Goal: Information Seeking & Learning: Learn about a topic

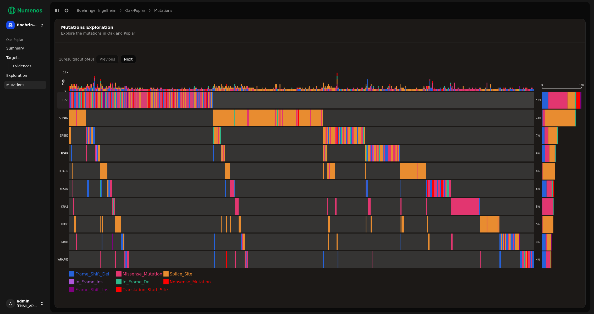
click at [66, 102] on rect at bounding box center [295, 100] width 477 height 17
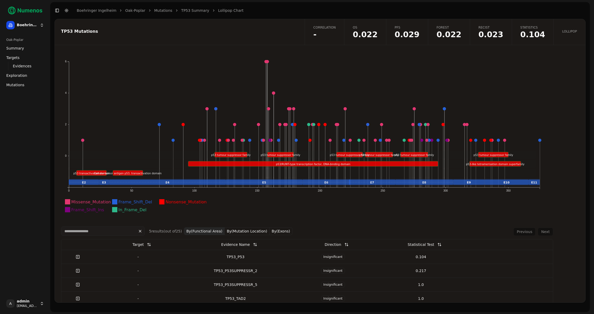
click at [423, 247] on div "Statistical Test" at bounding box center [421, 244] width 26 height 9
click at [238, 232] on button "By(Mutation Location)" at bounding box center [247, 231] width 45 height 8
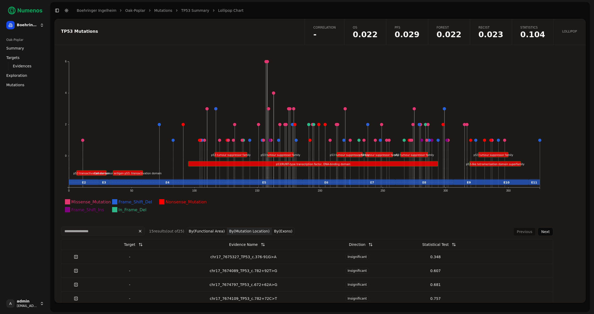
click at [282, 229] on button "By(Exons)" at bounding box center [283, 231] width 23 height 8
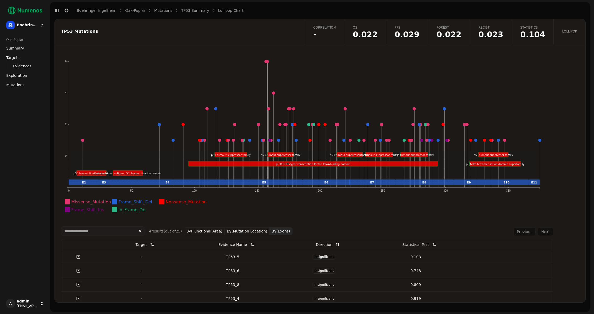
click at [20, 85] on span "Mutations" at bounding box center [15, 84] width 18 height 5
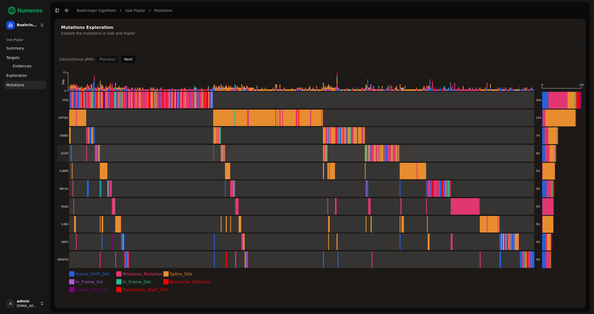
click at [90, 156] on rect at bounding box center [295, 153] width 477 height 17
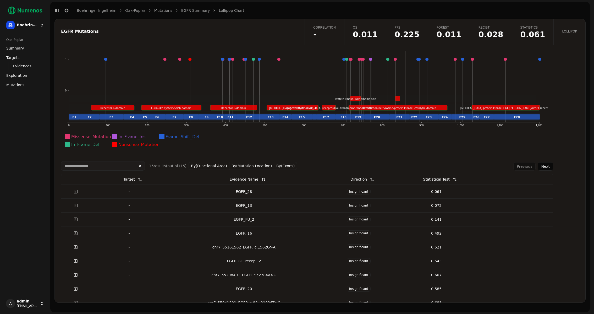
scroll to position [66, 0]
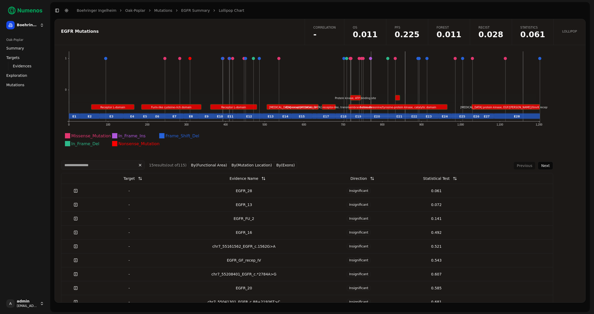
click at [232, 192] on div "EGFR_28" at bounding box center [244, 190] width 148 height 5
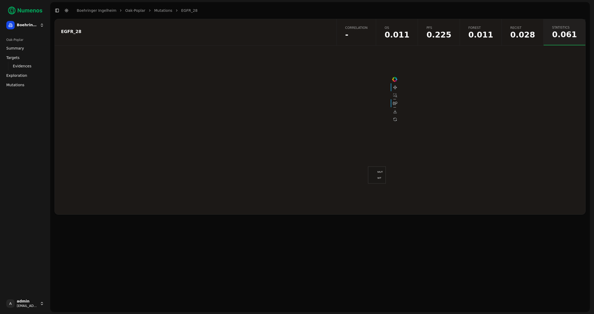
click at [527, 31] on span "0.028" at bounding box center [522, 35] width 25 height 8
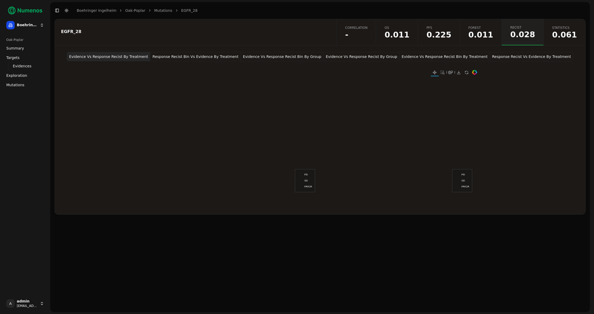
click at [216, 53] on button "Response Recist Bin Vs Evidence By Treatment" at bounding box center [195, 56] width 90 height 9
click at [493, 28] on span "Forest" at bounding box center [481, 28] width 25 height 4
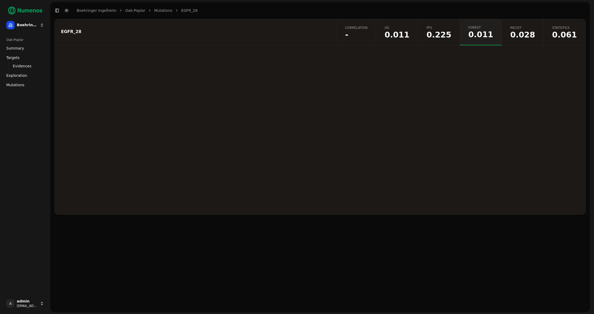
click at [451, 33] on span "0.225" at bounding box center [439, 35] width 25 height 8
click at [410, 36] on span "0.011" at bounding box center [397, 35] width 25 height 8
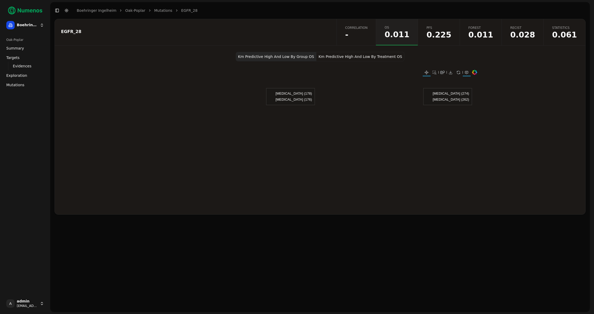
click at [360, 59] on button "Km Predictive High And Low By Treatment OS" at bounding box center [361, 56] width 88 height 9
click at [18, 85] on span "Mutations" at bounding box center [15, 84] width 18 height 5
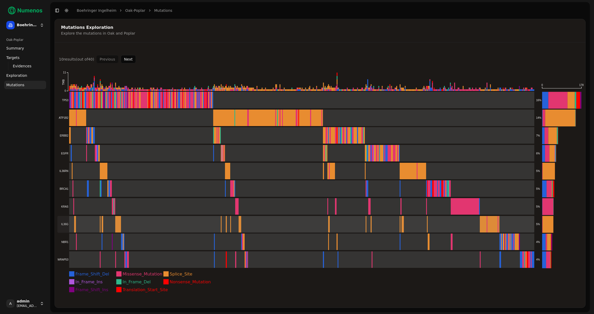
click at [81, 220] on rect at bounding box center [295, 224] width 477 height 17
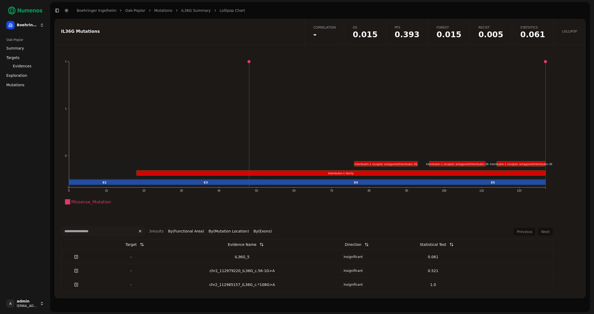
click at [239, 255] on div "IL36G_5" at bounding box center [242, 256] width 138 height 5
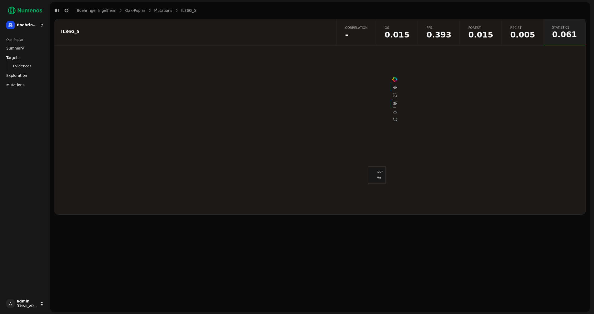
click at [520, 35] on span "0.005" at bounding box center [522, 35] width 25 height 8
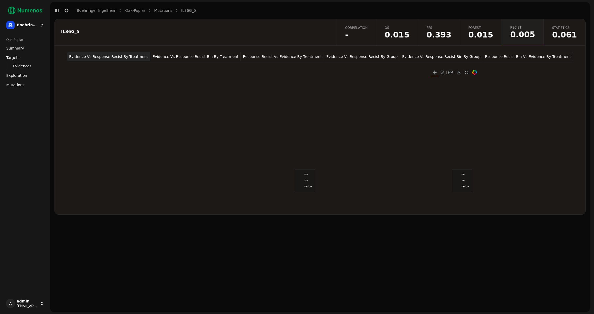
click at [489, 25] on link "Forest 0.015" at bounding box center [481, 32] width 42 height 26
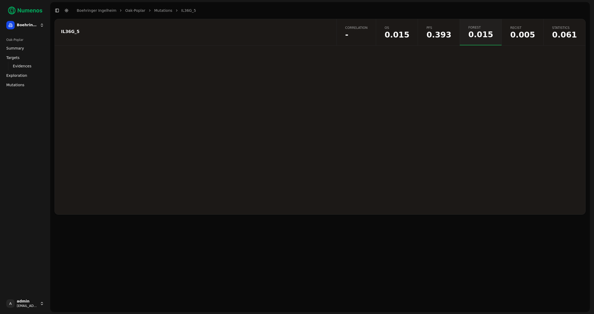
click at [410, 33] on span "0.015" at bounding box center [397, 35] width 25 height 8
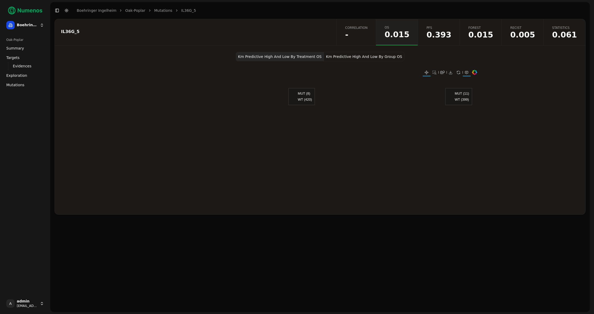
click at [376, 59] on button "Km Predictive High And Low By Group OS" at bounding box center [364, 56] width 80 height 9
click at [297, 58] on button "Km Predictive High And Low By Treatment OS" at bounding box center [280, 56] width 88 height 9
click at [564, 32] on span "0.061" at bounding box center [564, 35] width 25 height 8
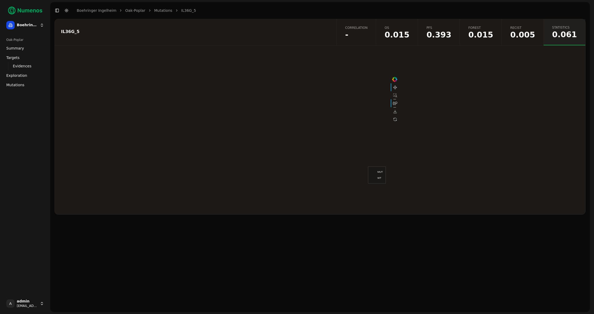
click at [523, 32] on span "0.005" at bounding box center [522, 35] width 25 height 8
